Goal: Check status: Check status

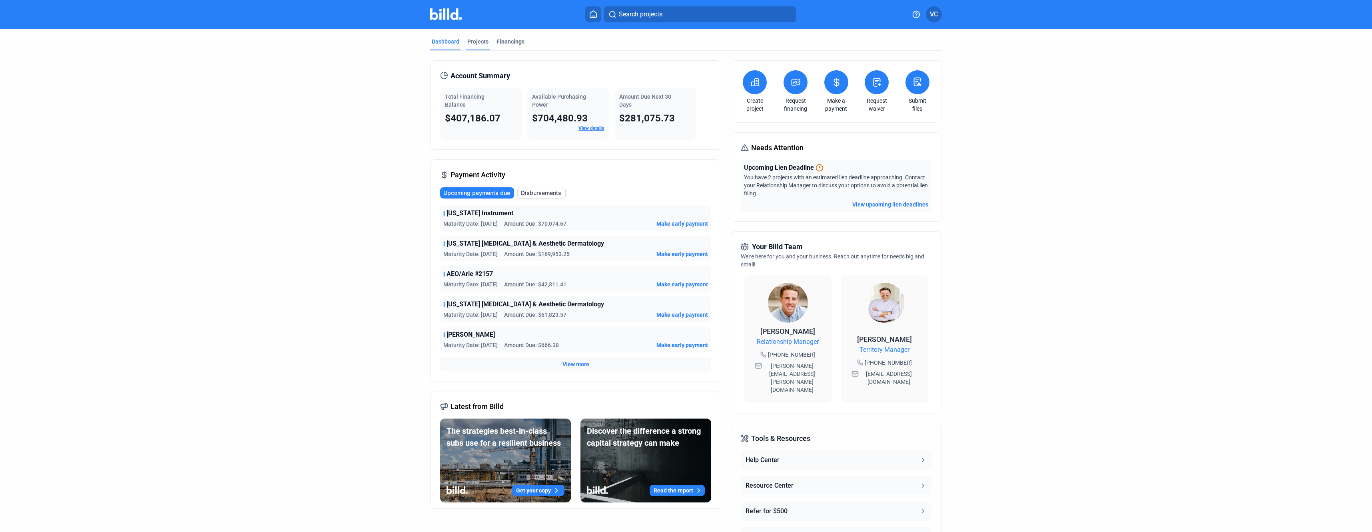
click at [484, 45] on div "Projects" at bounding box center [477, 42] width 21 height 8
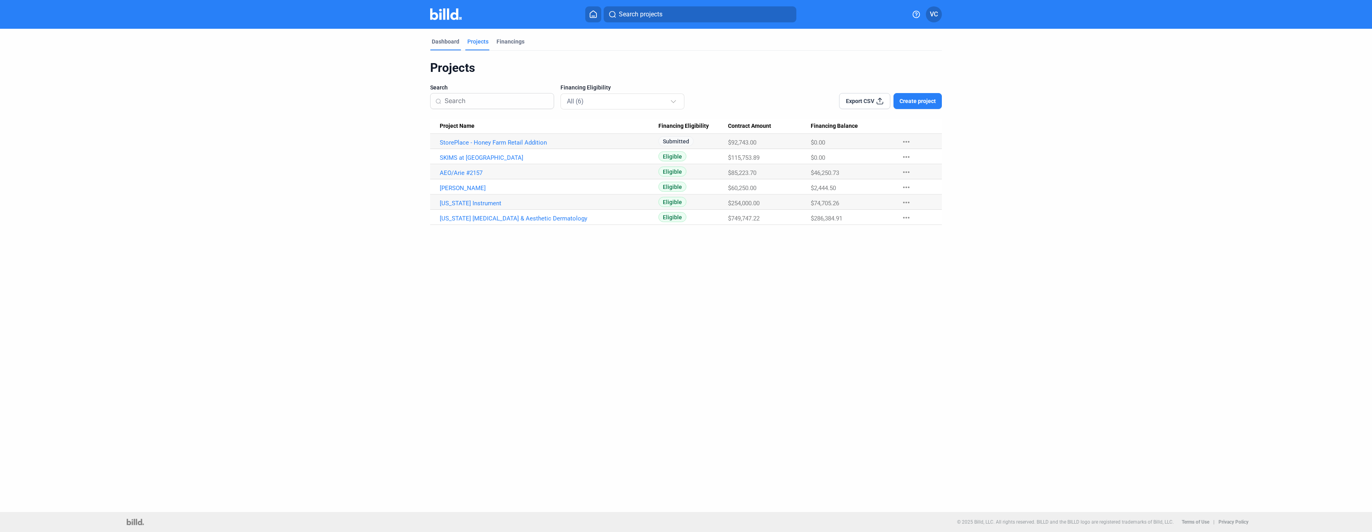
click at [446, 40] on div "Dashboard" at bounding box center [446, 42] width 28 height 8
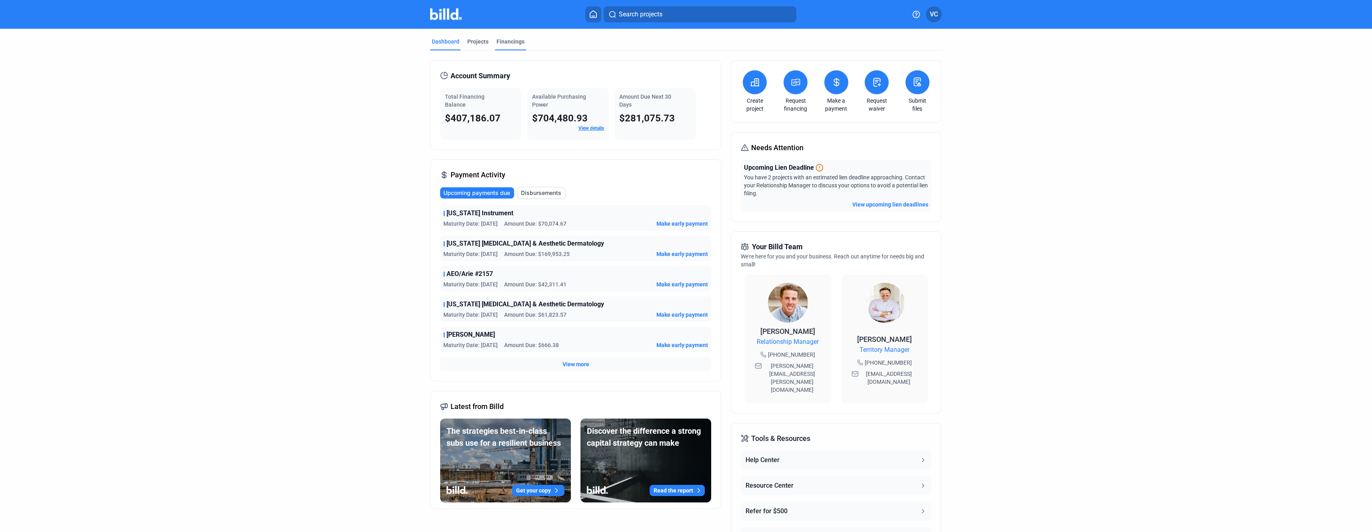
click at [518, 40] on div "Financings" at bounding box center [510, 42] width 28 height 8
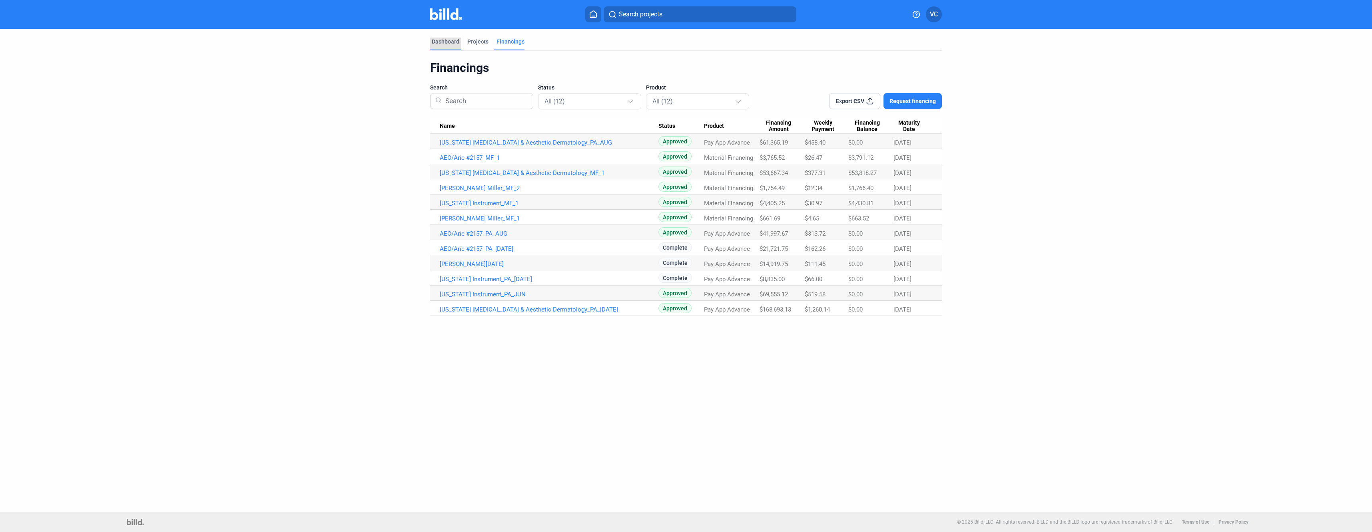
click at [451, 44] on div "Dashboard" at bounding box center [446, 42] width 28 height 8
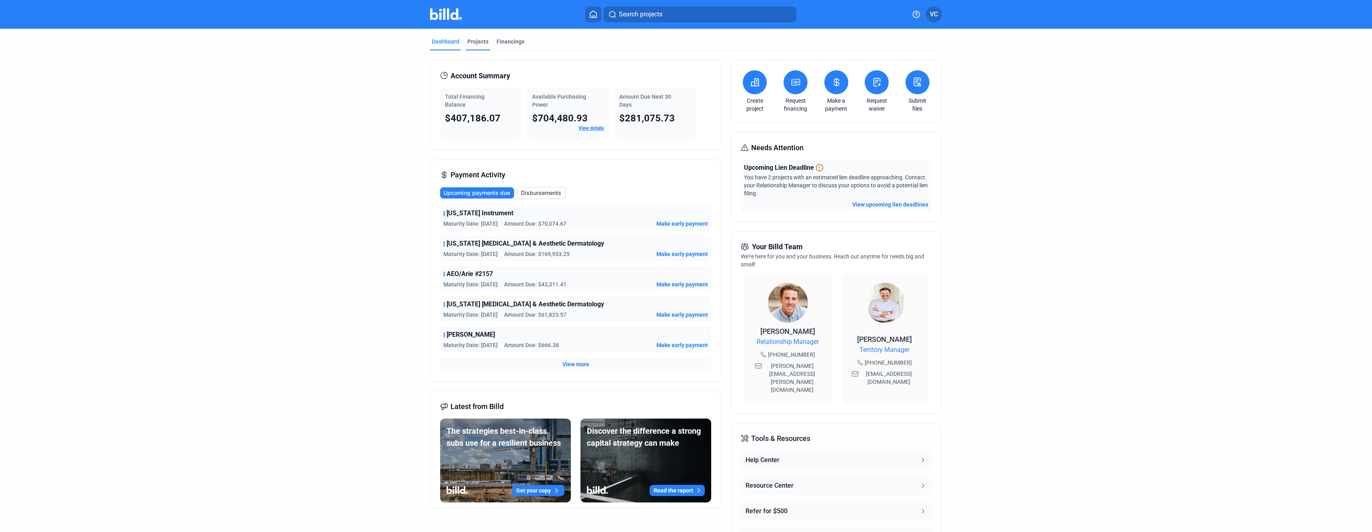
click at [472, 40] on div "Projects" at bounding box center [477, 42] width 21 height 8
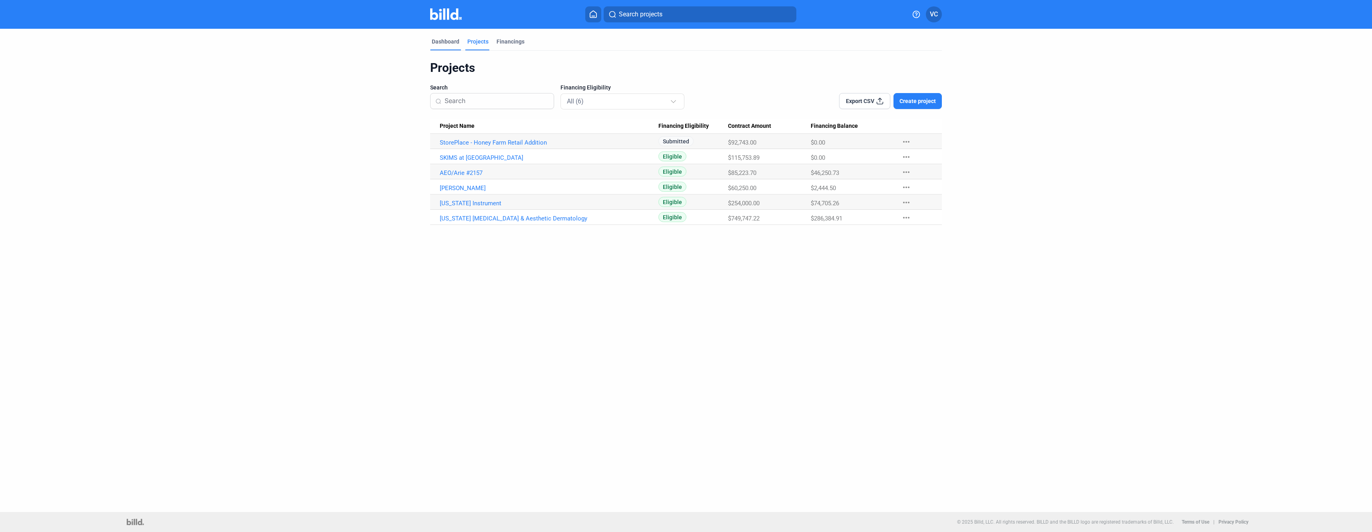
click at [451, 44] on div "Dashboard" at bounding box center [446, 42] width 28 height 8
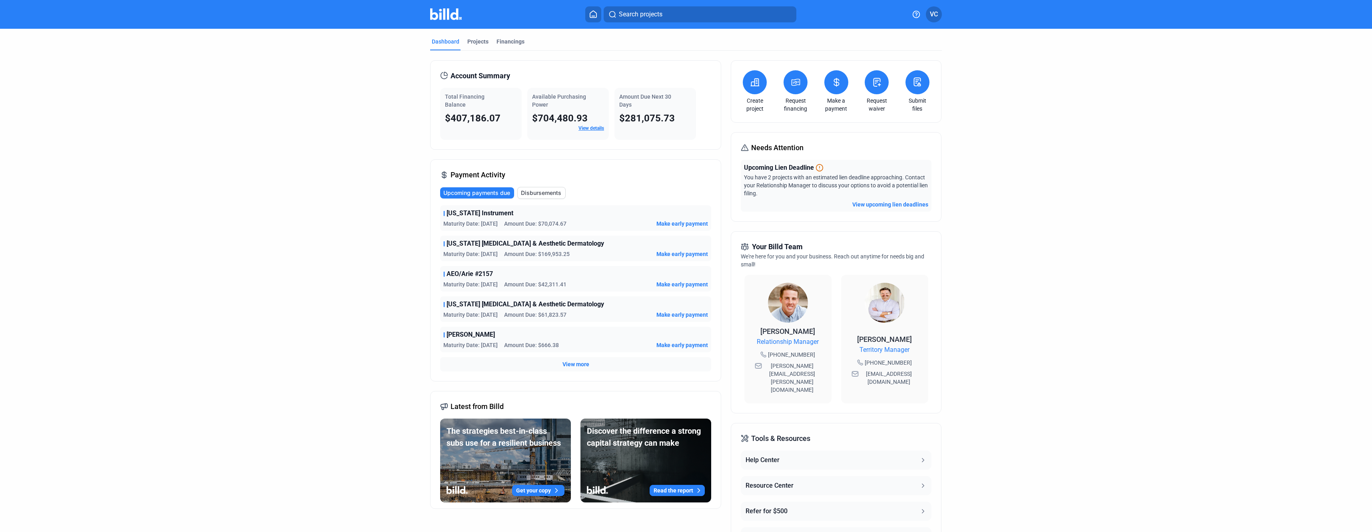
click at [844, 87] on button at bounding box center [836, 82] width 24 height 24
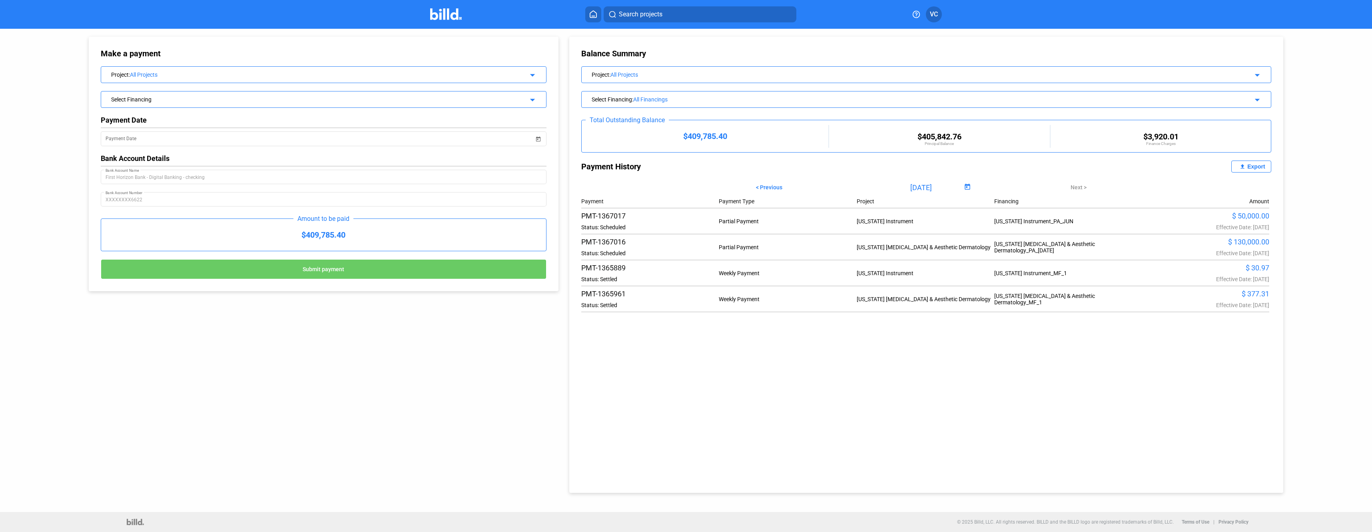
click at [589, 14] on icon at bounding box center [593, 14] width 8 height 8
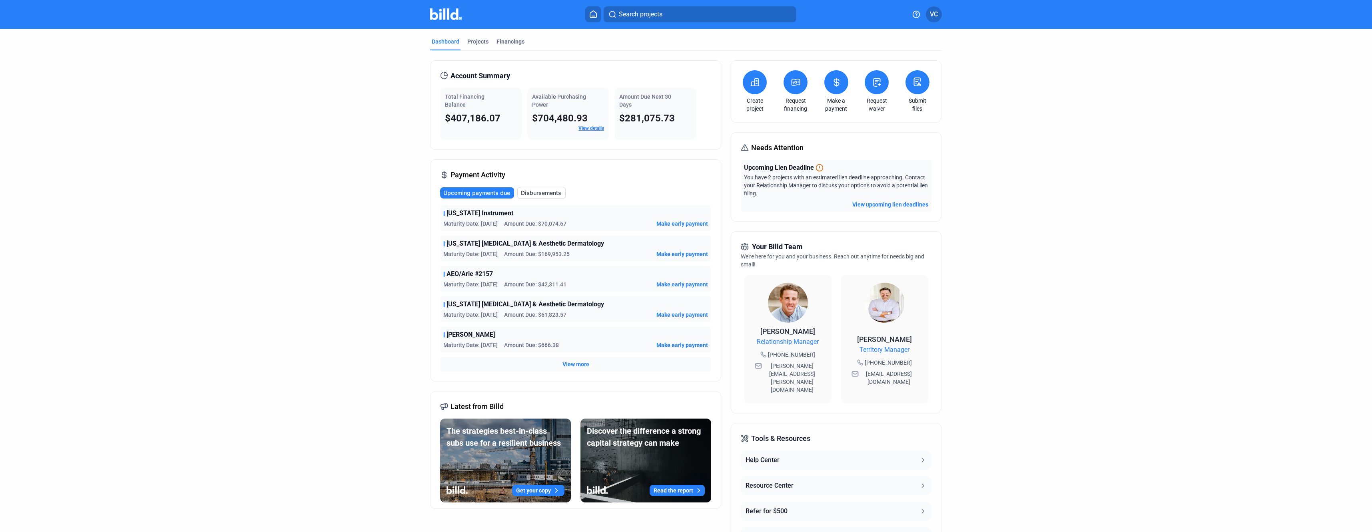
click at [552, 194] on span "Disbursements" at bounding box center [541, 193] width 40 height 8
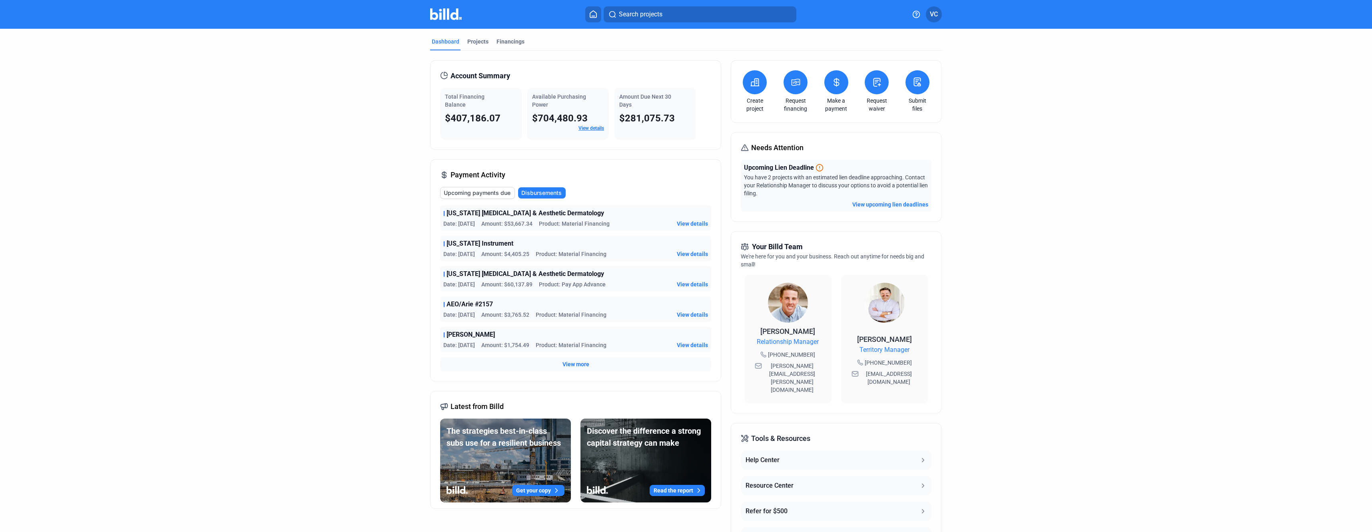
click at [489, 196] on span "Upcoming payments due" at bounding box center [477, 193] width 67 height 8
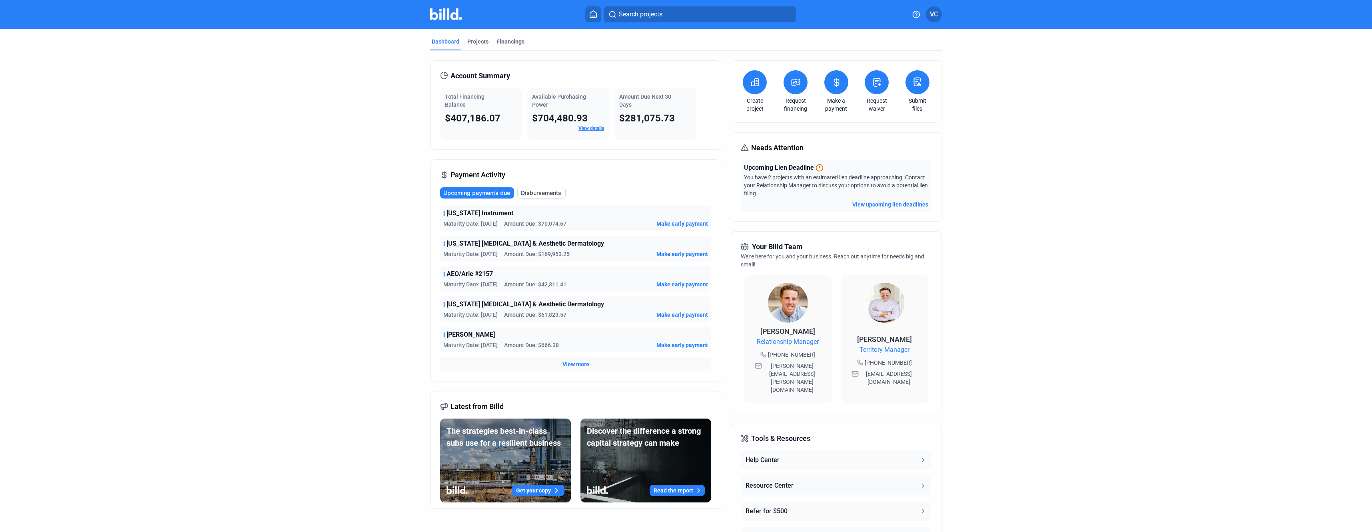
click at [541, 196] on span "Disbursements" at bounding box center [541, 193] width 40 height 8
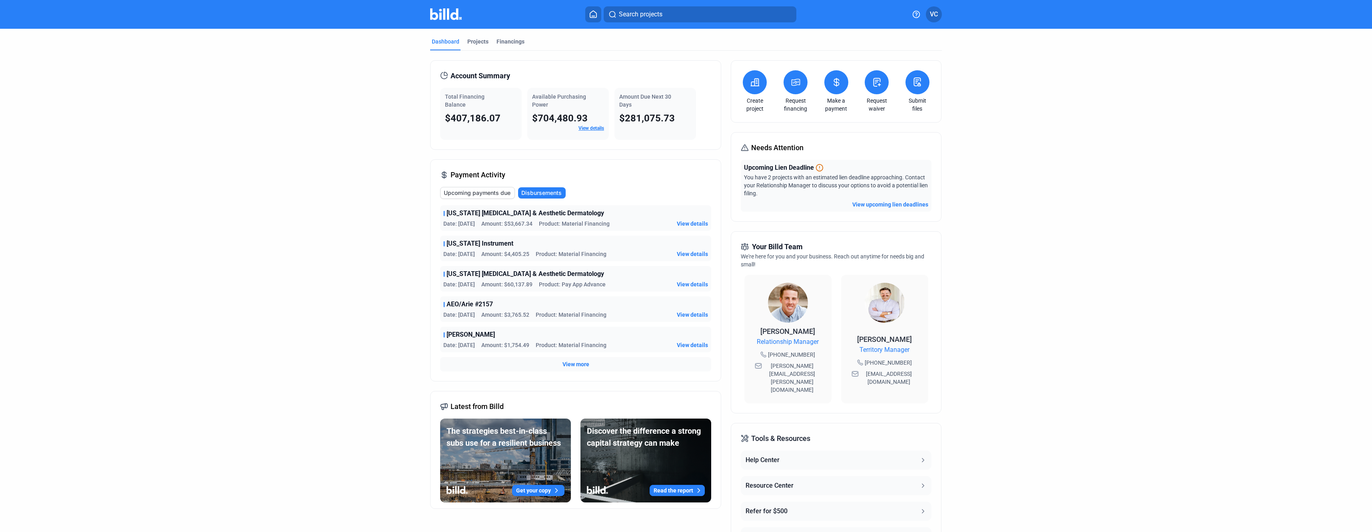
click at [490, 195] on span "Upcoming payments due" at bounding box center [477, 193] width 67 height 8
